Goal: Information Seeking & Learning: Learn about a topic

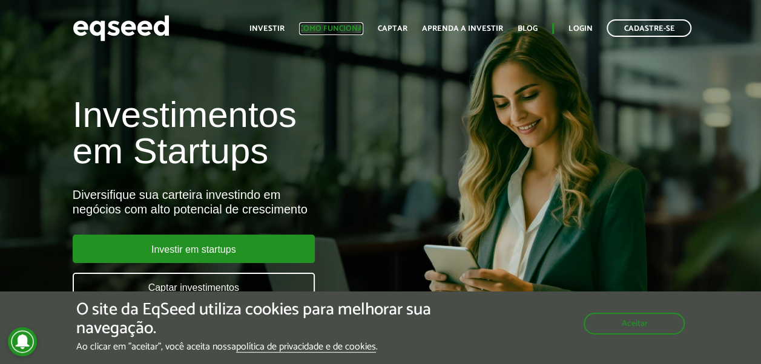
click at [321, 27] on link "Como funciona" at bounding box center [331, 29] width 64 height 8
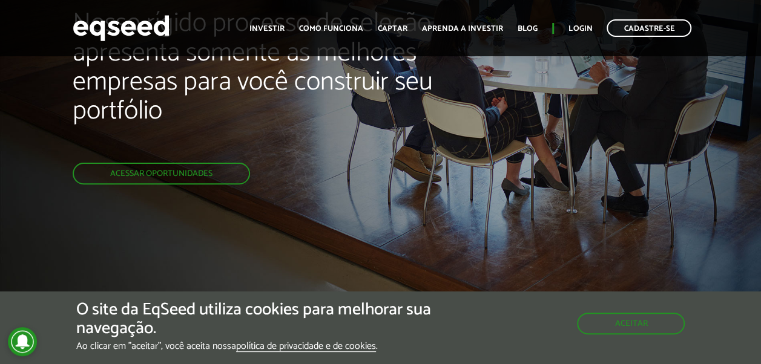
scroll to position [54, 0]
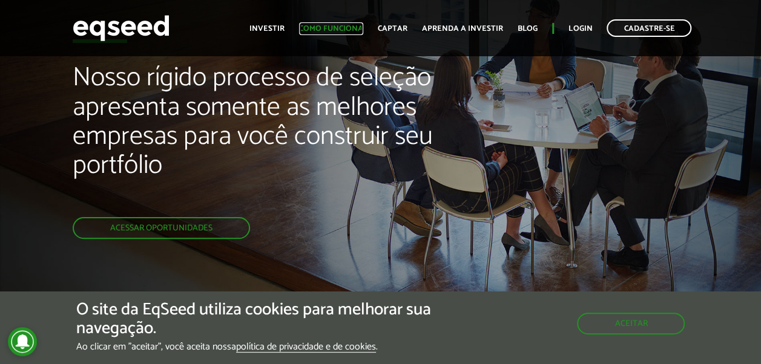
click at [340, 25] on link "Como funciona" at bounding box center [331, 29] width 64 height 8
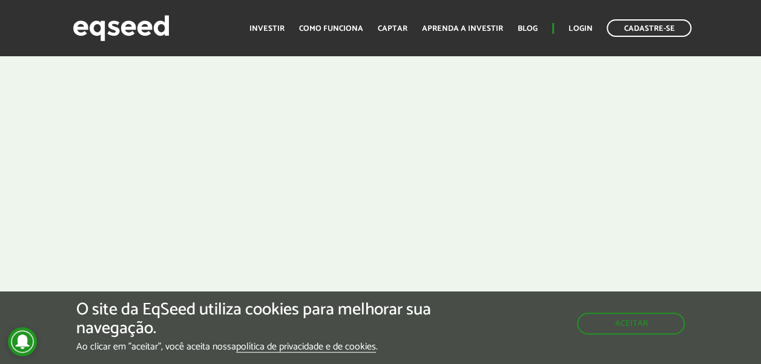
scroll to position [478, 0]
click at [456, 25] on link "Aprenda a investir" at bounding box center [462, 29] width 81 height 8
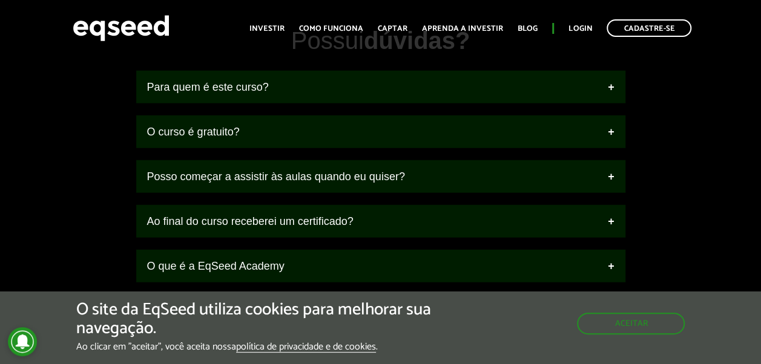
scroll to position [1525, 0]
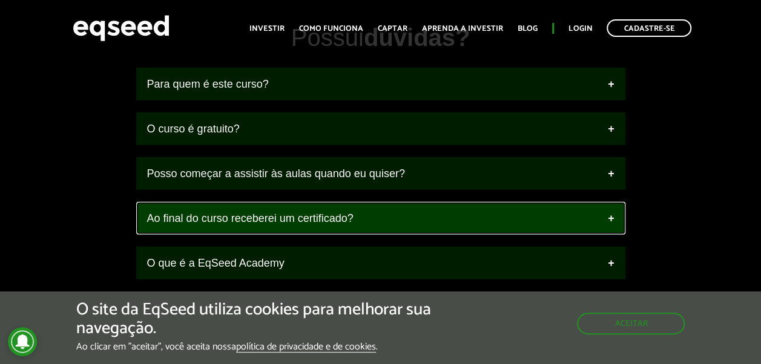
click at [615, 218] on link "Ao final do curso receberei um certificado?" at bounding box center [380, 218] width 489 height 33
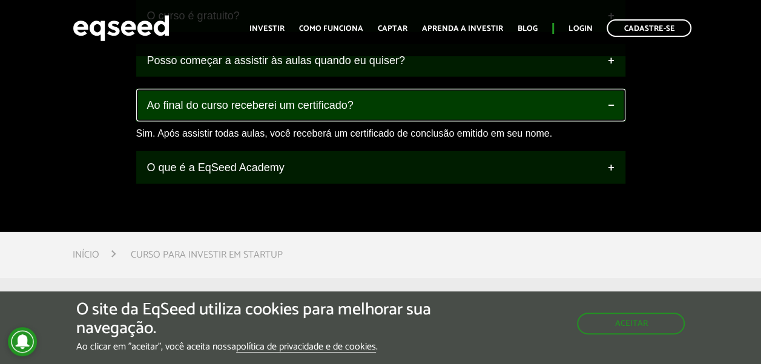
scroll to position [1675, 0]
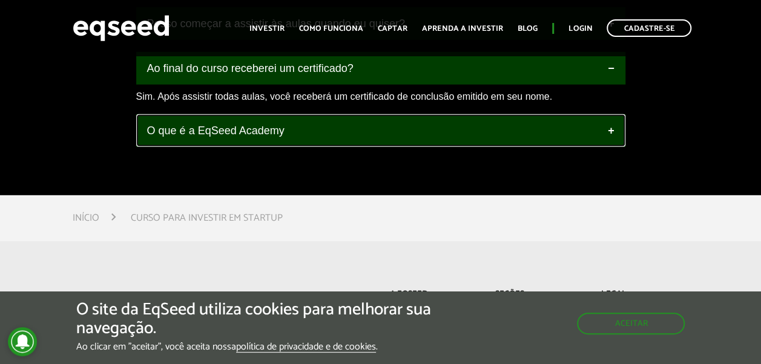
click at [490, 119] on link "O que é a EqSeed Academy" at bounding box center [380, 130] width 489 height 33
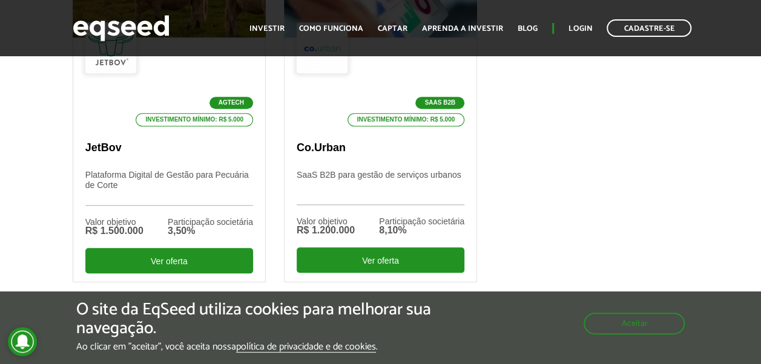
scroll to position [489, 0]
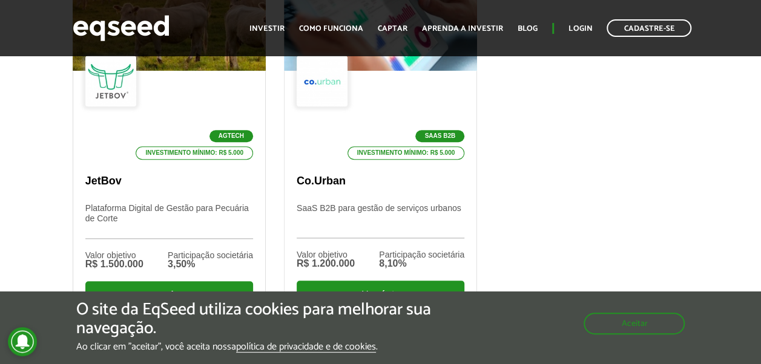
click at [390, 21] on ul "Início Investir Como funciona Captar Aprenda a investir Blog Login Cadastre-se" at bounding box center [470, 28] width 454 height 18
click at [390, 25] on link "Captar" at bounding box center [393, 29] width 30 height 8
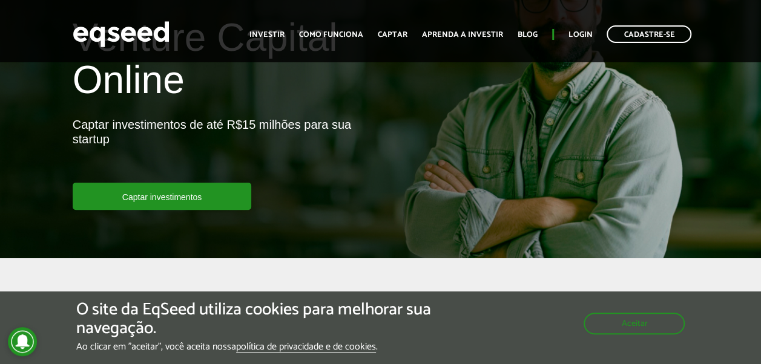
scroll to position [94, 0]
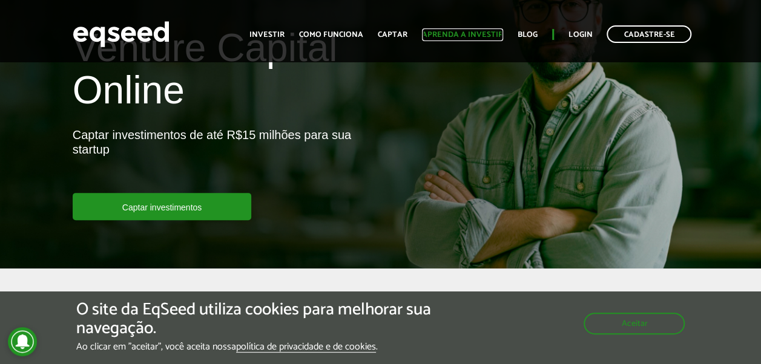
click at [446, 31] on link "Aprenda a investir" at bounding box center [462, 35] width 81 height 8
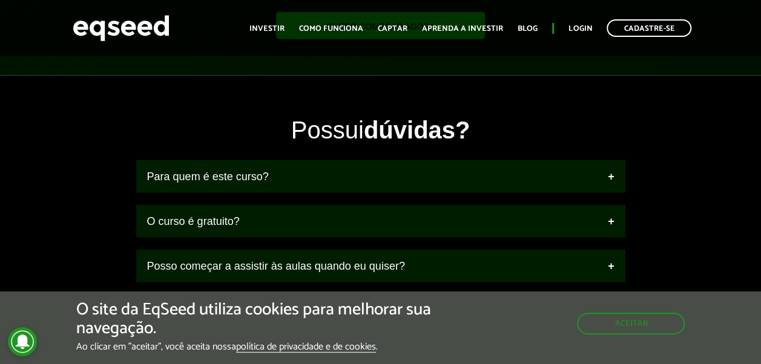
scroll to position [1441, 0]
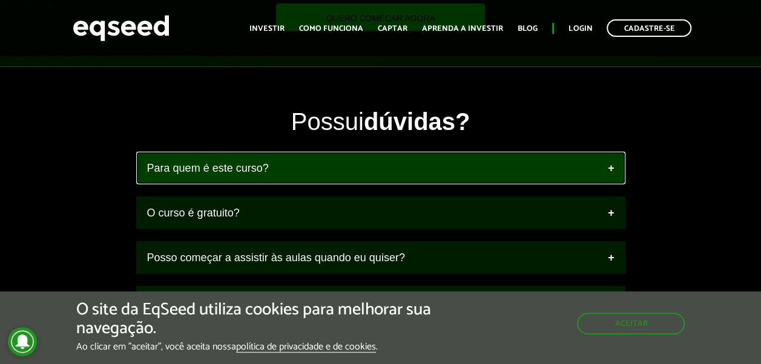
click at [601, 160] on link "Para quem é este curso?" at bounding box center [380, 168] width 489 height 33
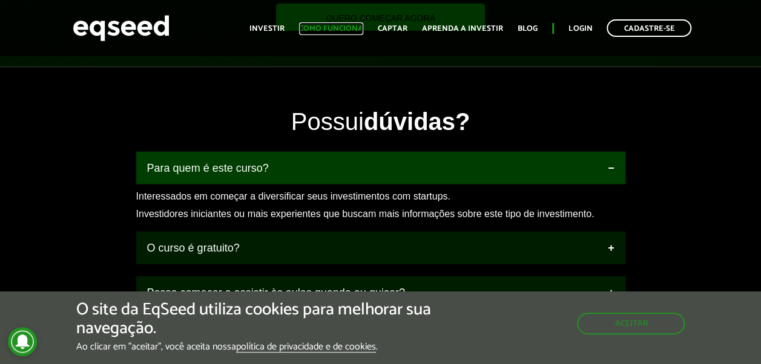
click at [323, 30] on link "Como funciona" at bounding box center [331, 29] width 64 height 8
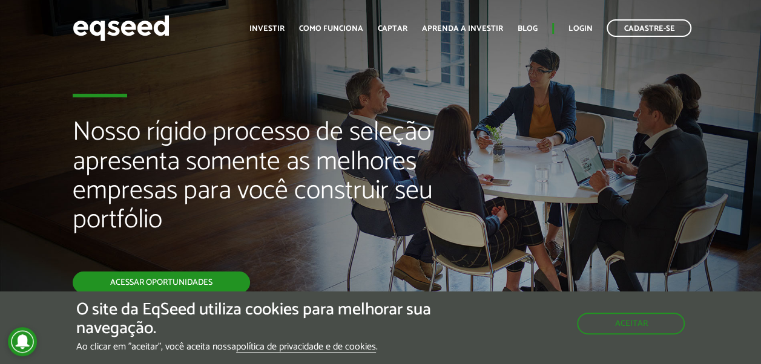
click at [167, 275] on link "Acessar oportunidades" at bounding box center [161, 283] width 177 height 22
